Goal: Task Accomplishment & Management: Manage account settings

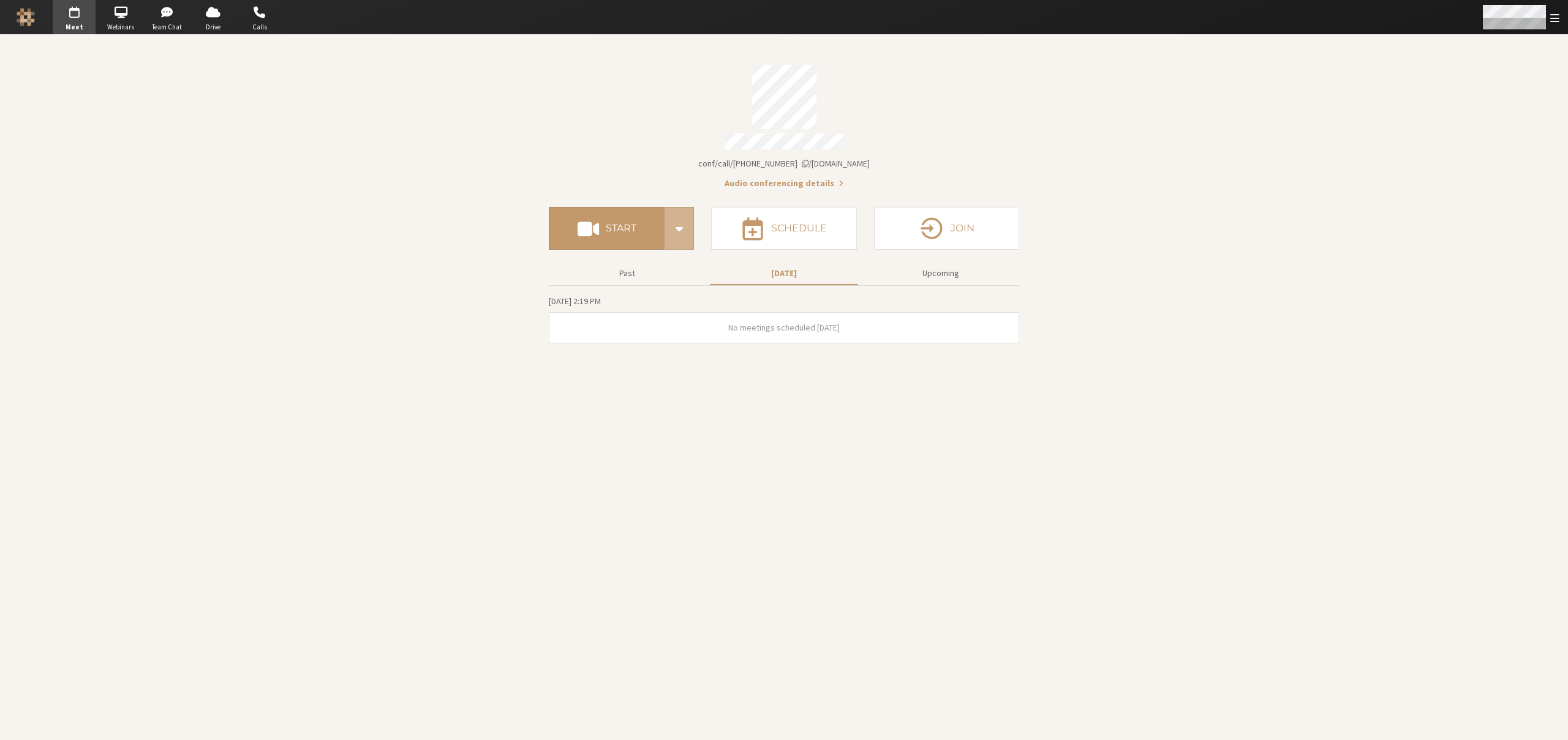
click at [1556, 16] on span "Open menu" at bounding box center [1555, 18] width 9 height 12
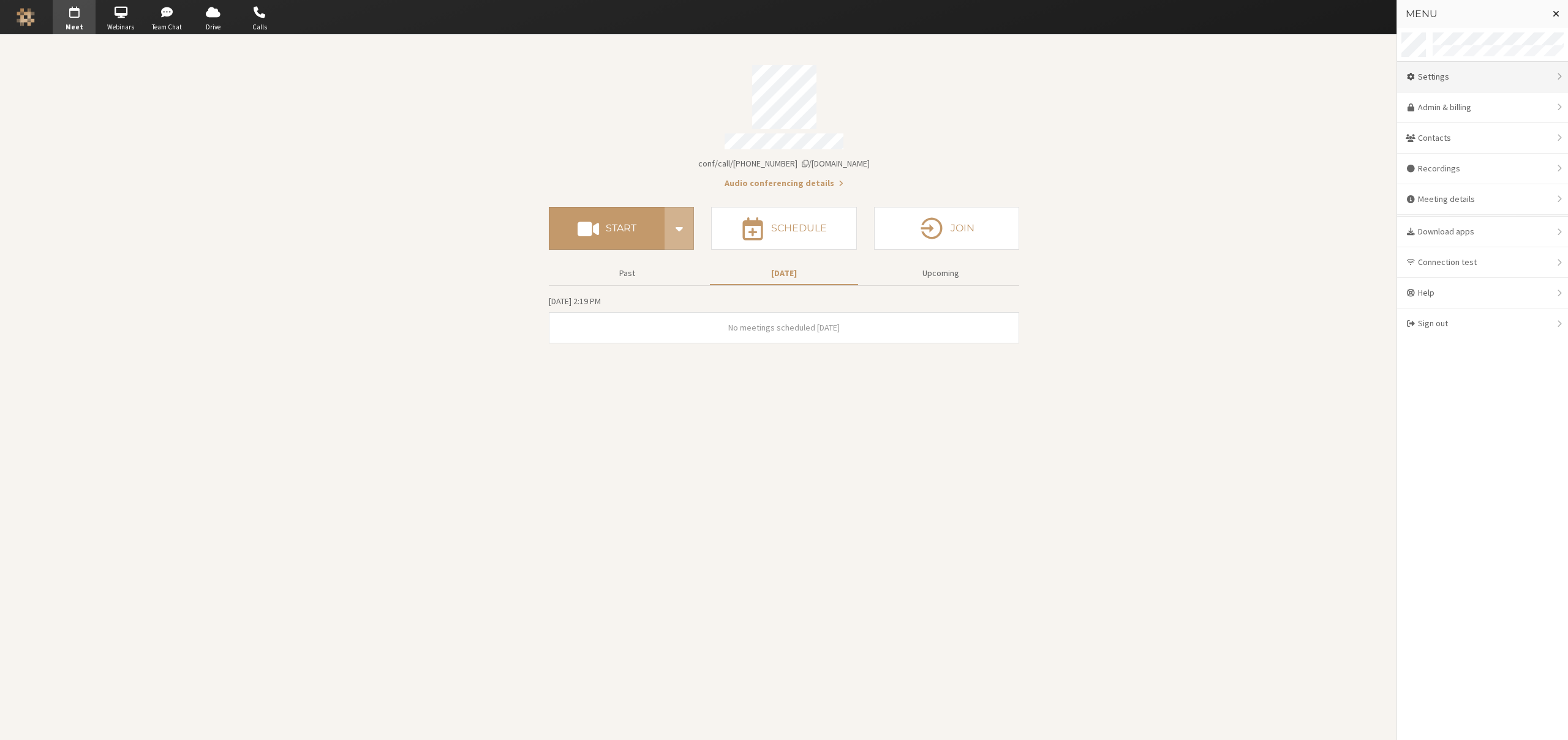
click at [1489, 73] on div "Settings" at bounding box center [1483, 77] width 171 height 30
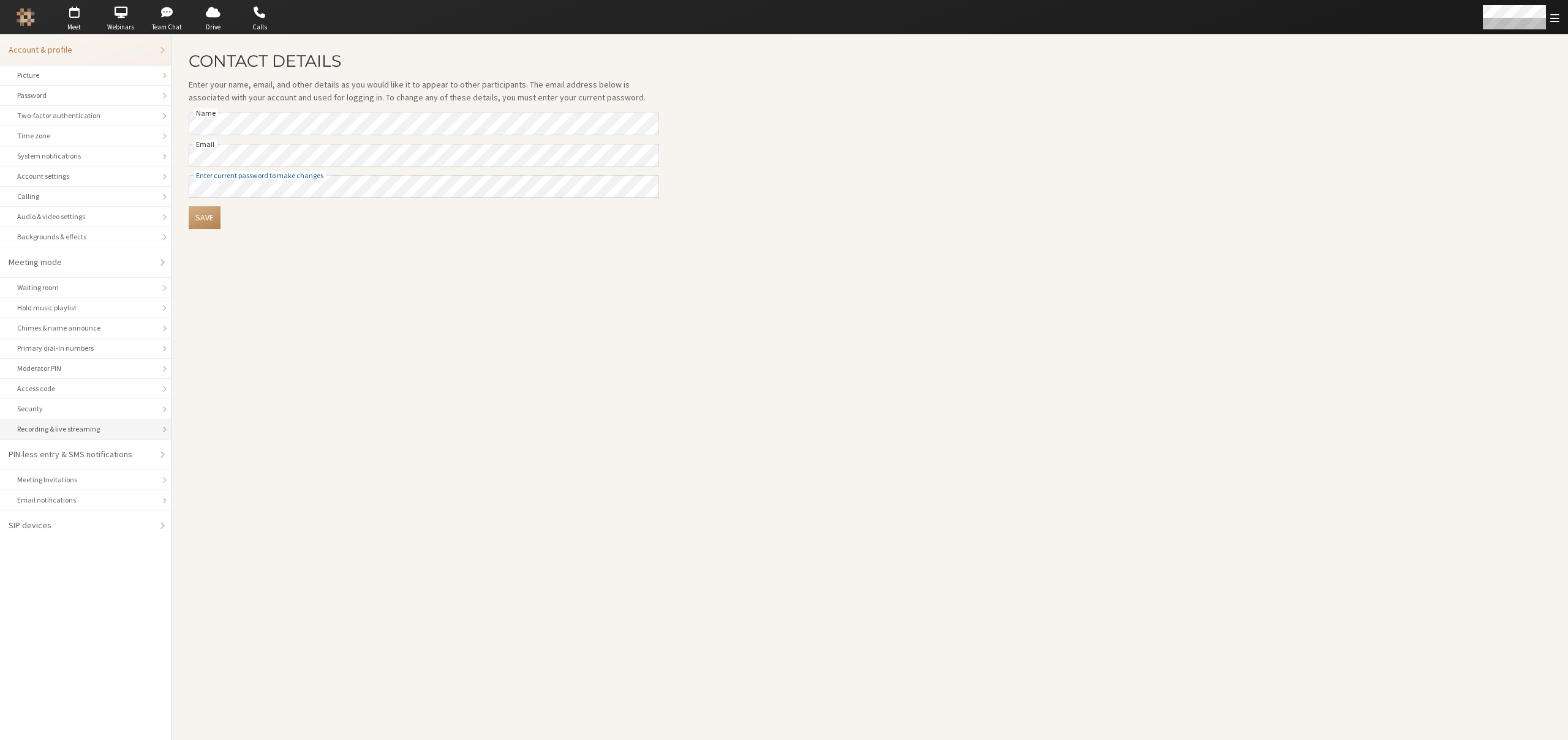
click at [56, 429] on div "Recording & live streaming" at bounding box center [85, 429] width 137 height 11
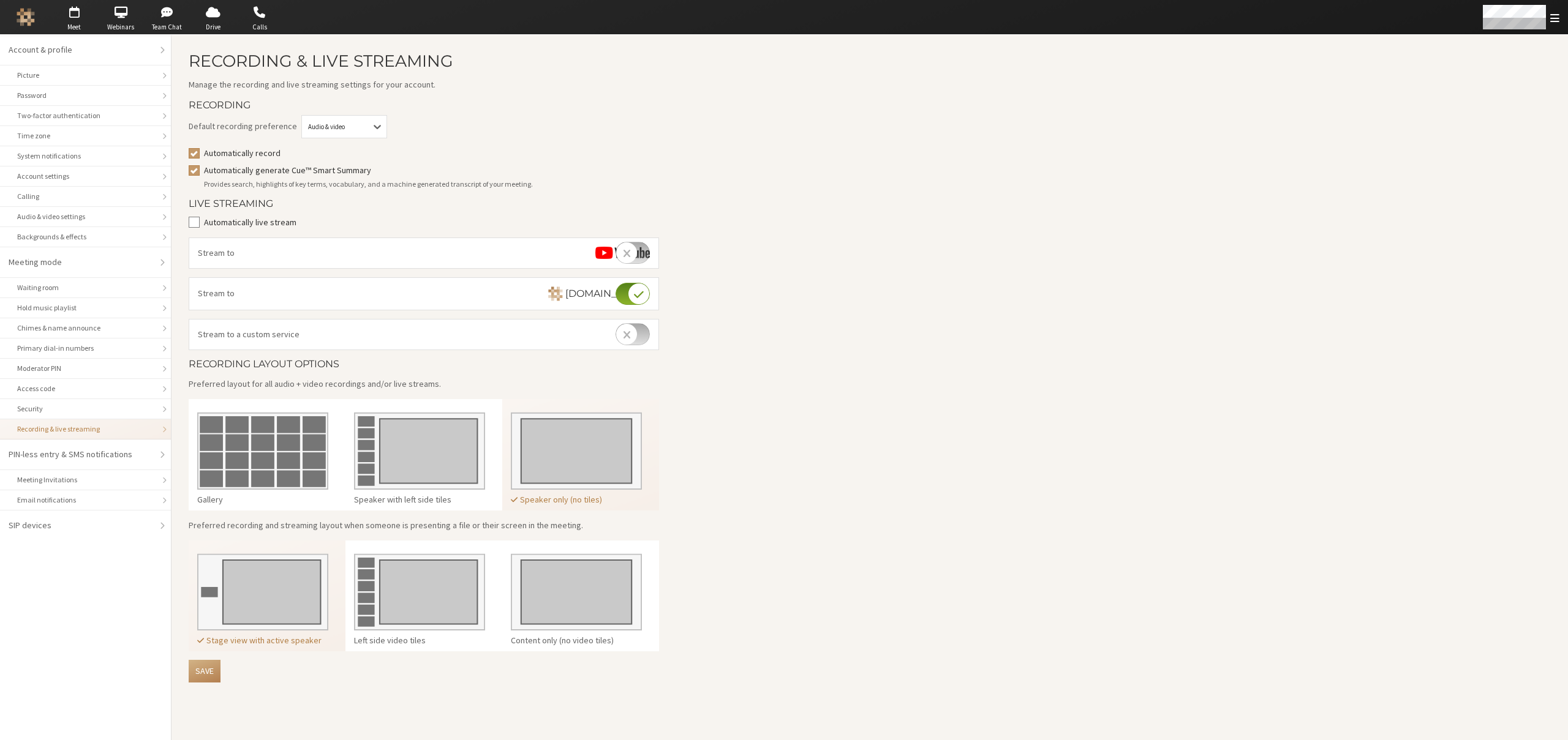
click at [622, 295] on input "checkbox" at bounding box center [632, 293] width 35 height 22
checkbox input "true"
